Goal: Communication & Community: Answer question/provide support

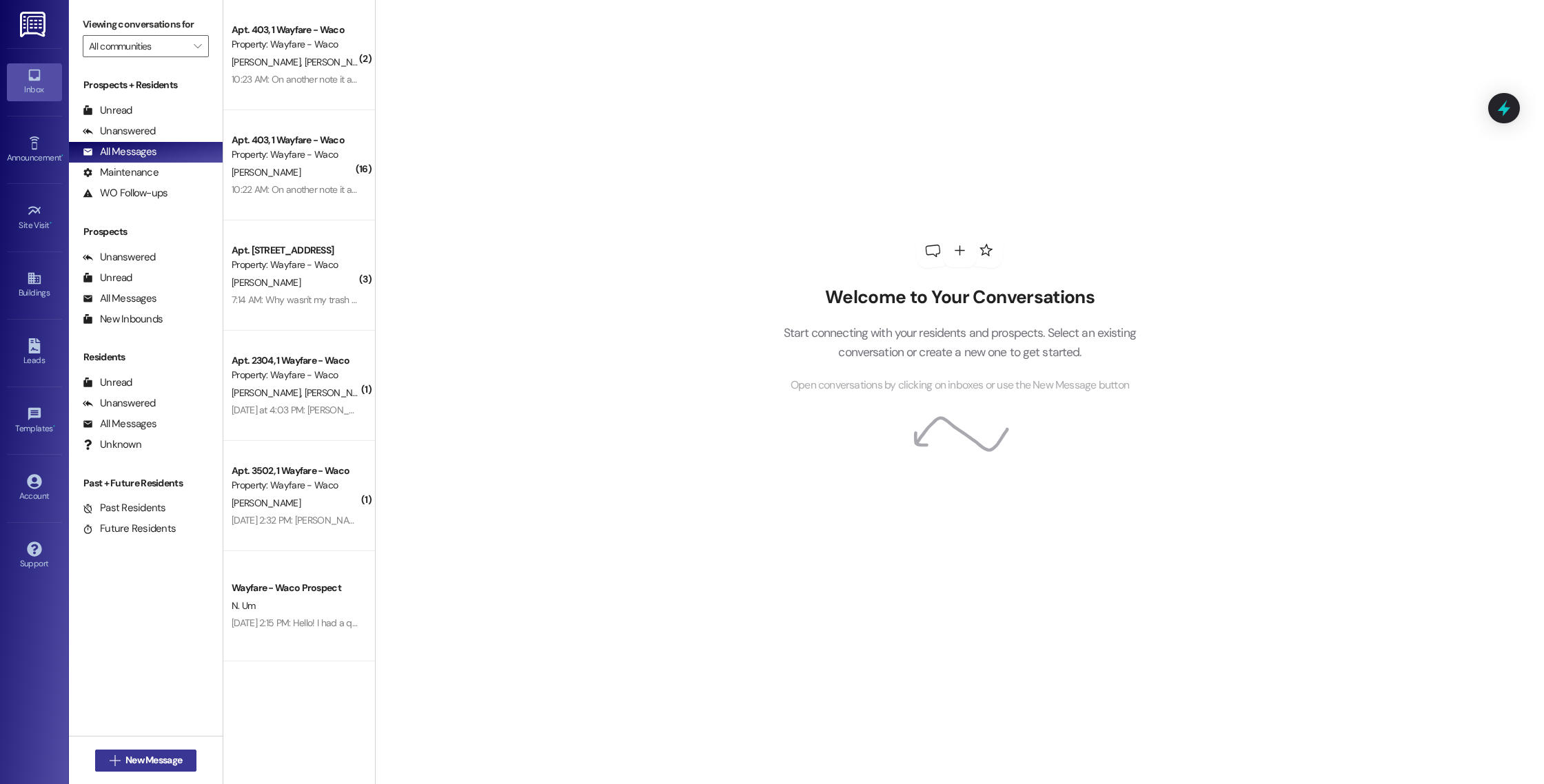
click at [130, 760] on span "New Message" at bounding box center [154, 761] width 57 height 15
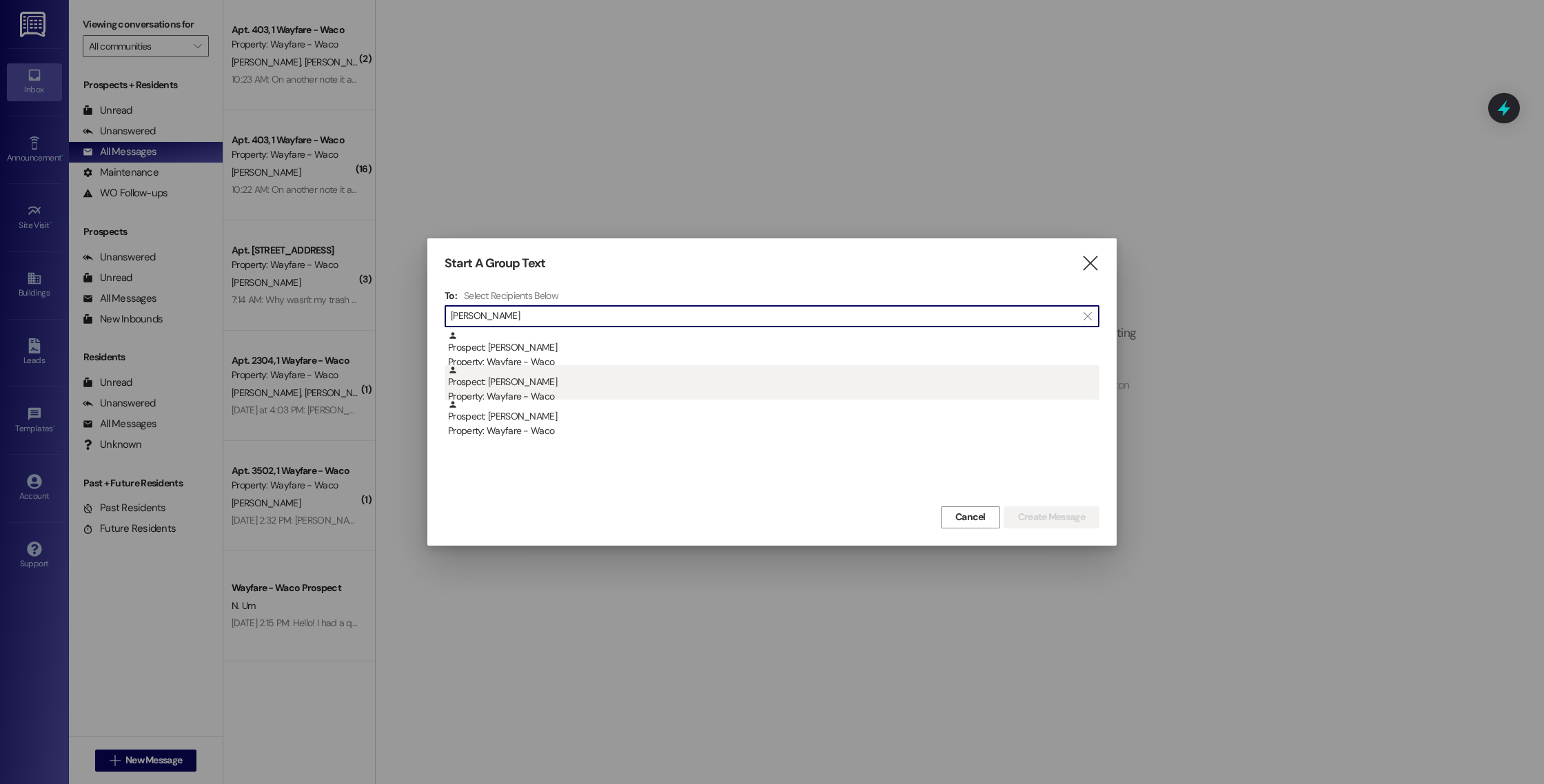
type input "[PERSON_NAME]"
click at [700, 385] on div "Prospect: [PERSON_NAME] Property: Wayfare - Waco" at bounding box center [773, 385] width 651 height 39
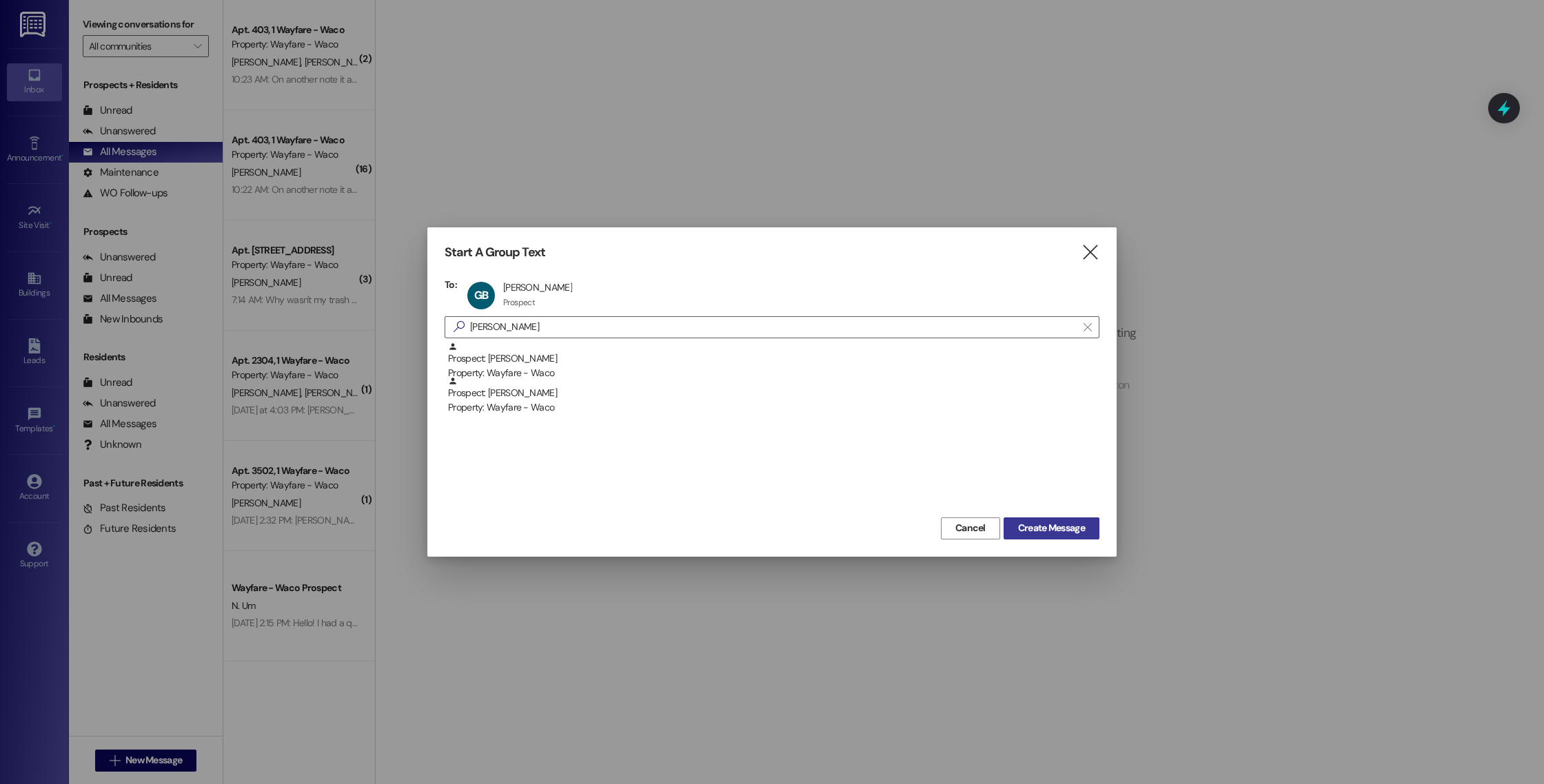
click at [1083, 525] on span "Create Message" at bounding box center [1051, 528] width 66 height 15
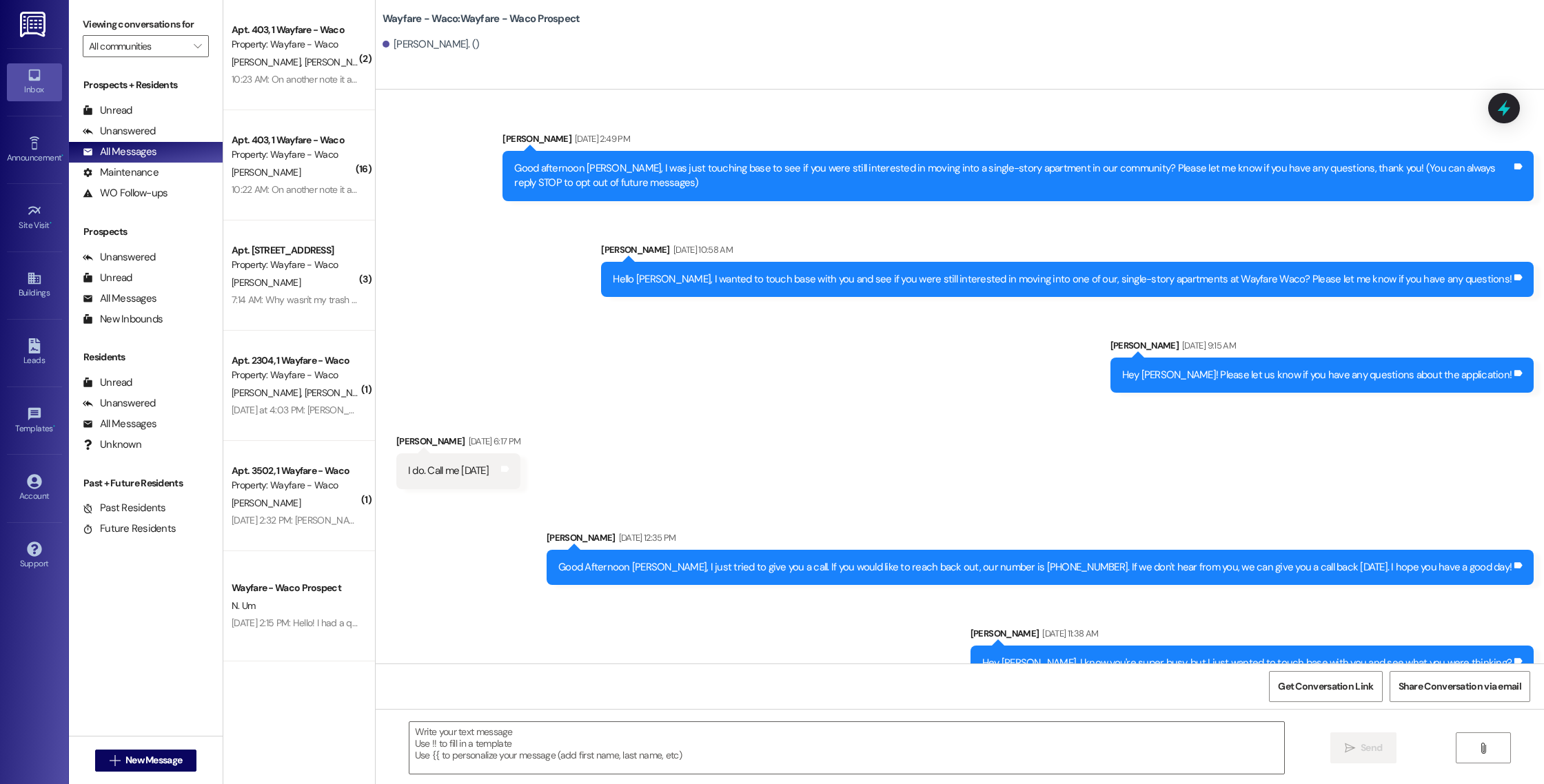
scroll to position [650, 0]
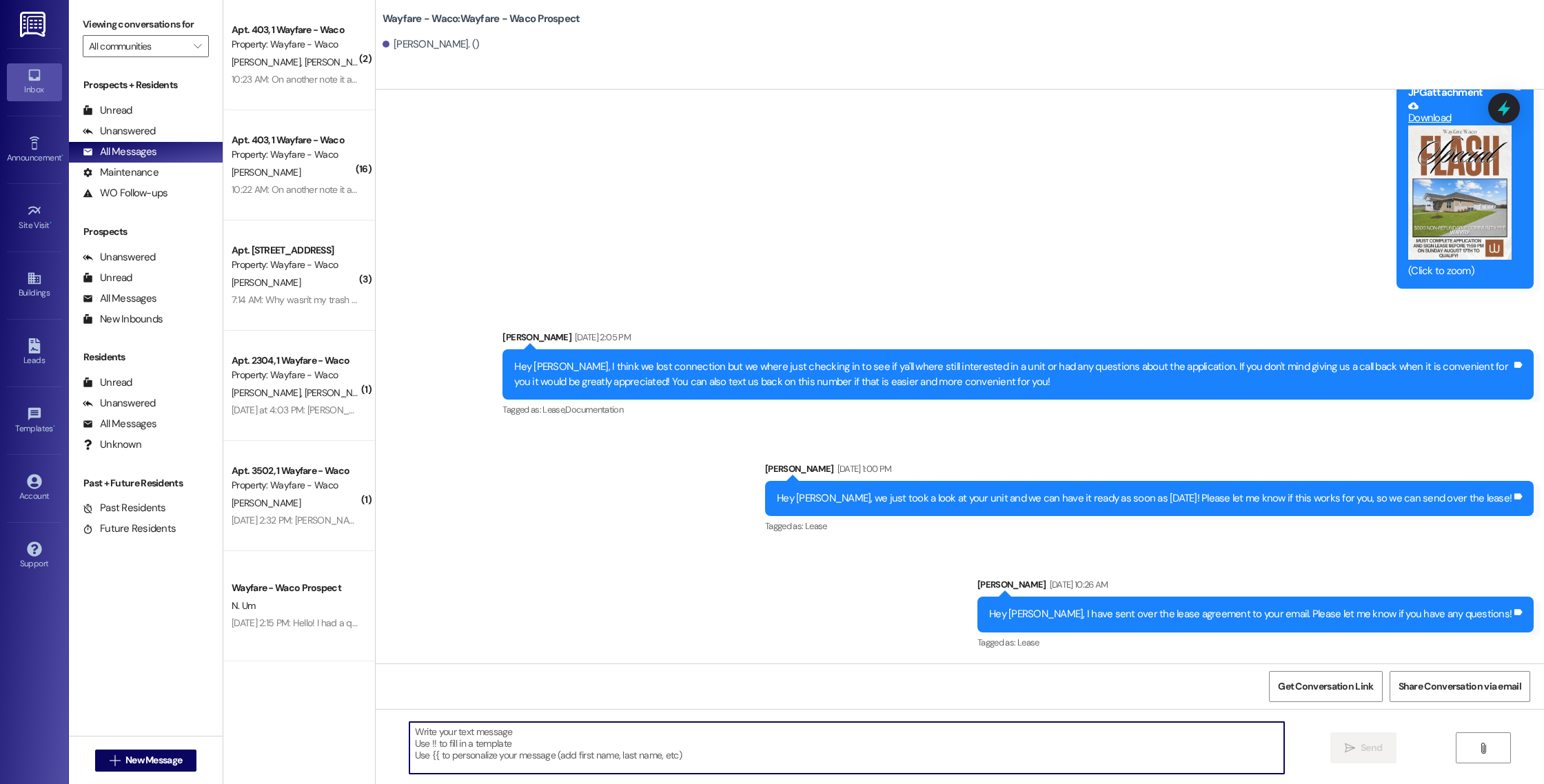
click at [573, 744] on textarea at bounding box center [847, 748] width 875 height 52
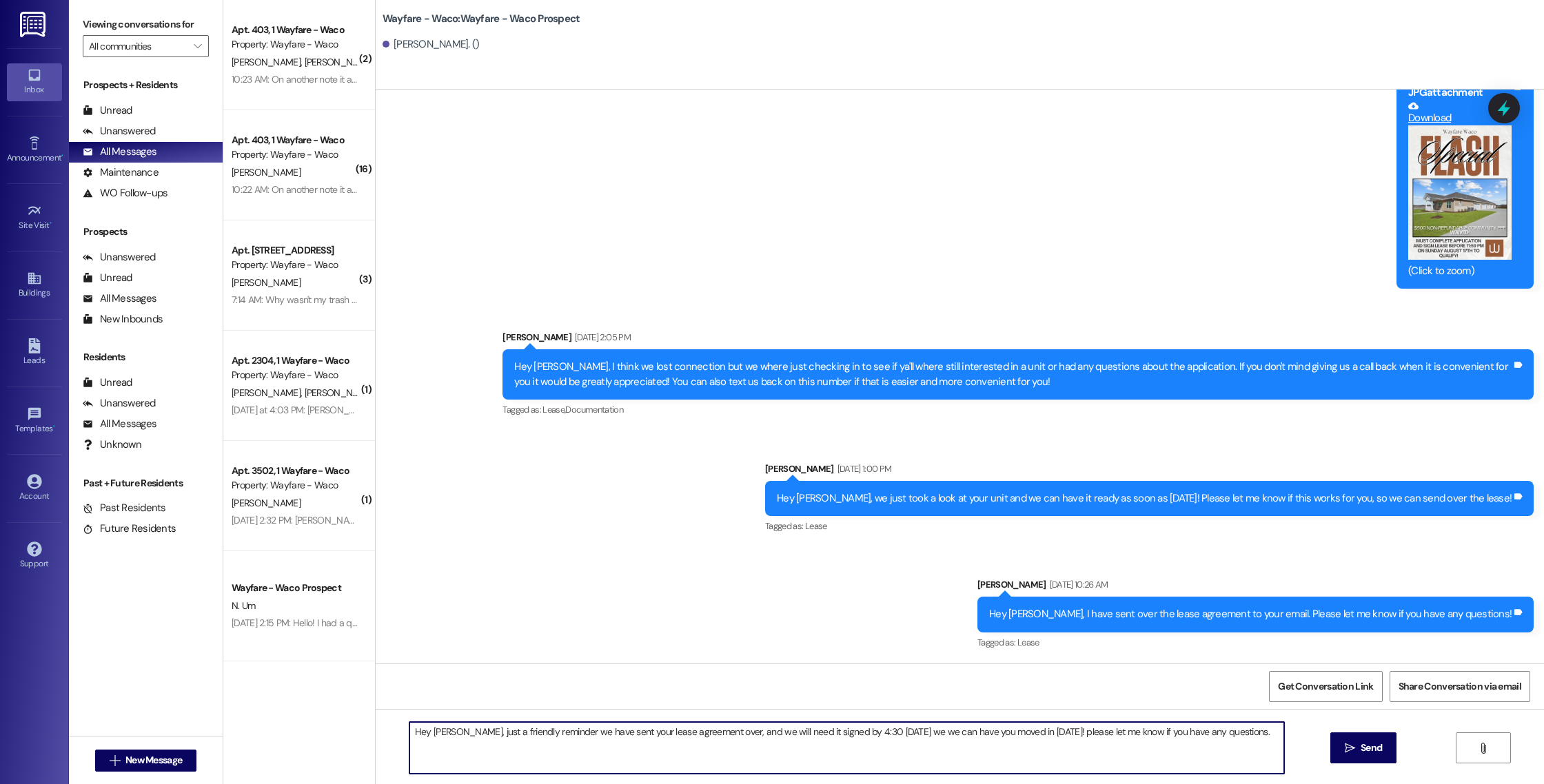
click at [870, 733] on textarea "Hey [PERSON_NAME], just a friendly reminder we have sent your lease agreement o…" at bounding box center [847, 748] width 875 height 52
click at [1034, 731] on textarea "Hey [PERSON_NAME], just a friendly reminder we have sent your lease agreement o…" at bounding box center [847, 748] width 875 height 52
type textarea "Hey [PERSON_NAME], just a friendly reminder we have sent your lease agreement o…"
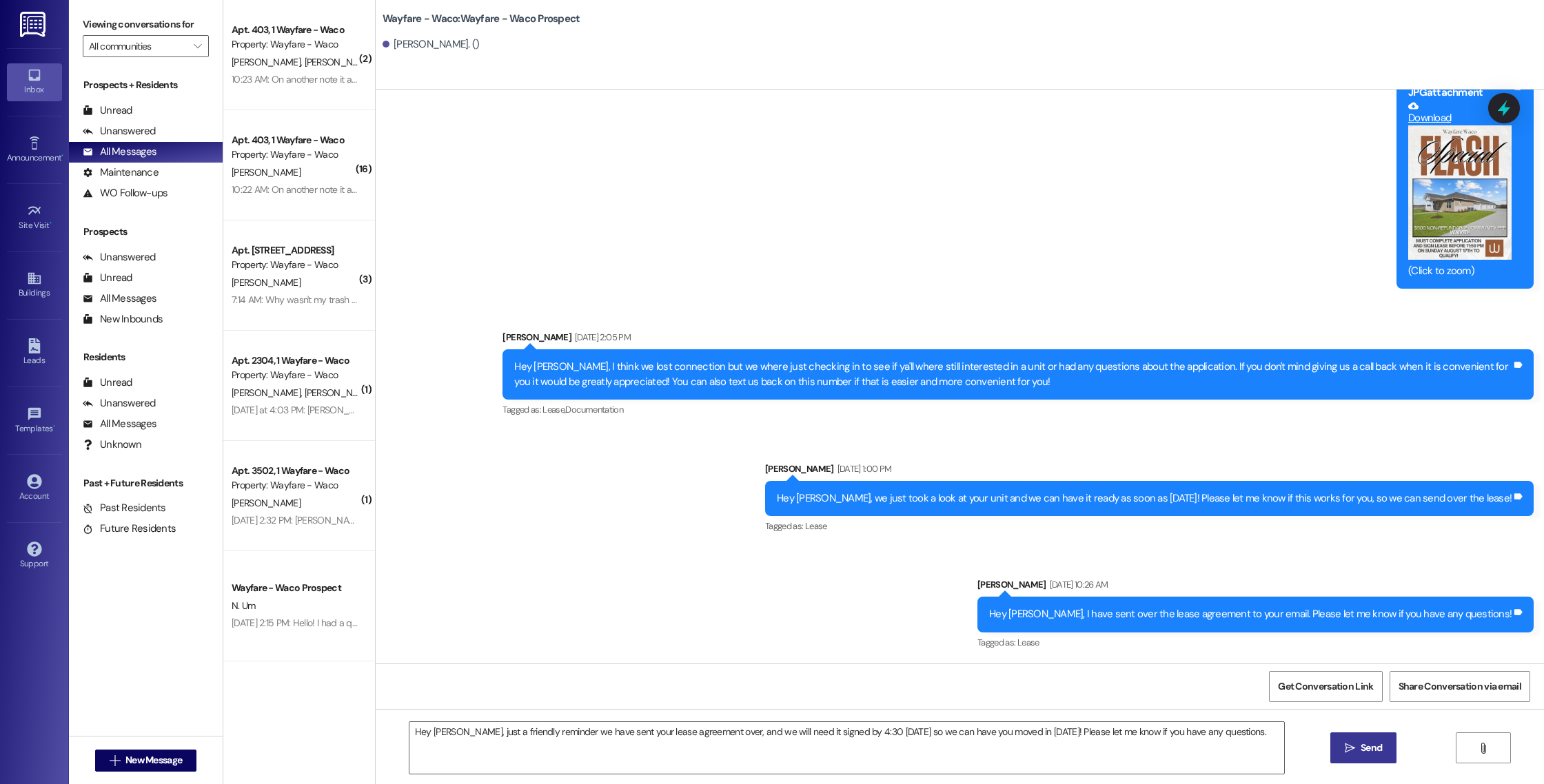
click at [1343, 735] on button " Send" at bounding box center [1364, 748] width 66 height 31
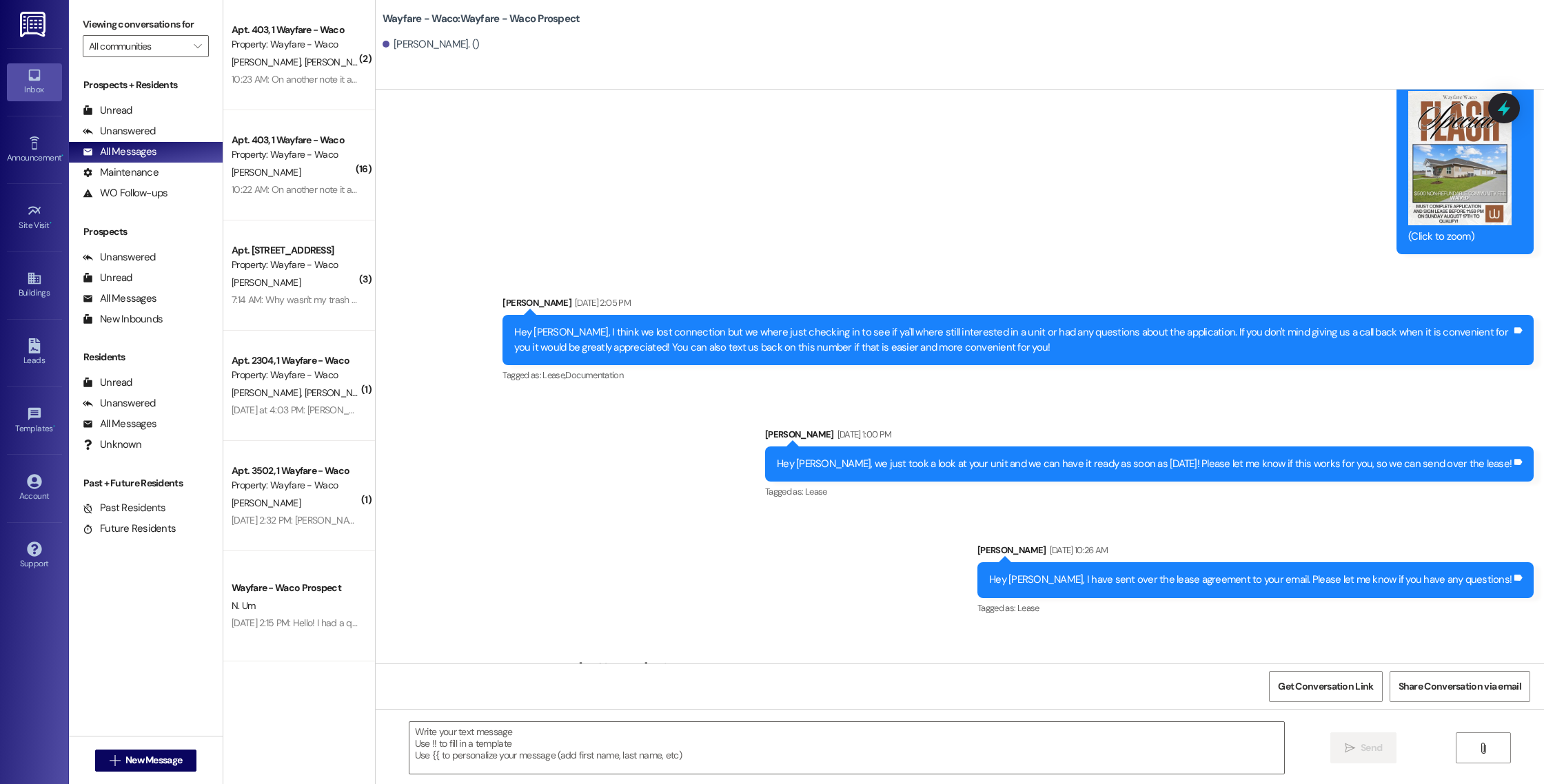
scroll to position [746, 0]
